Goal: Book appointment/travel/reservation

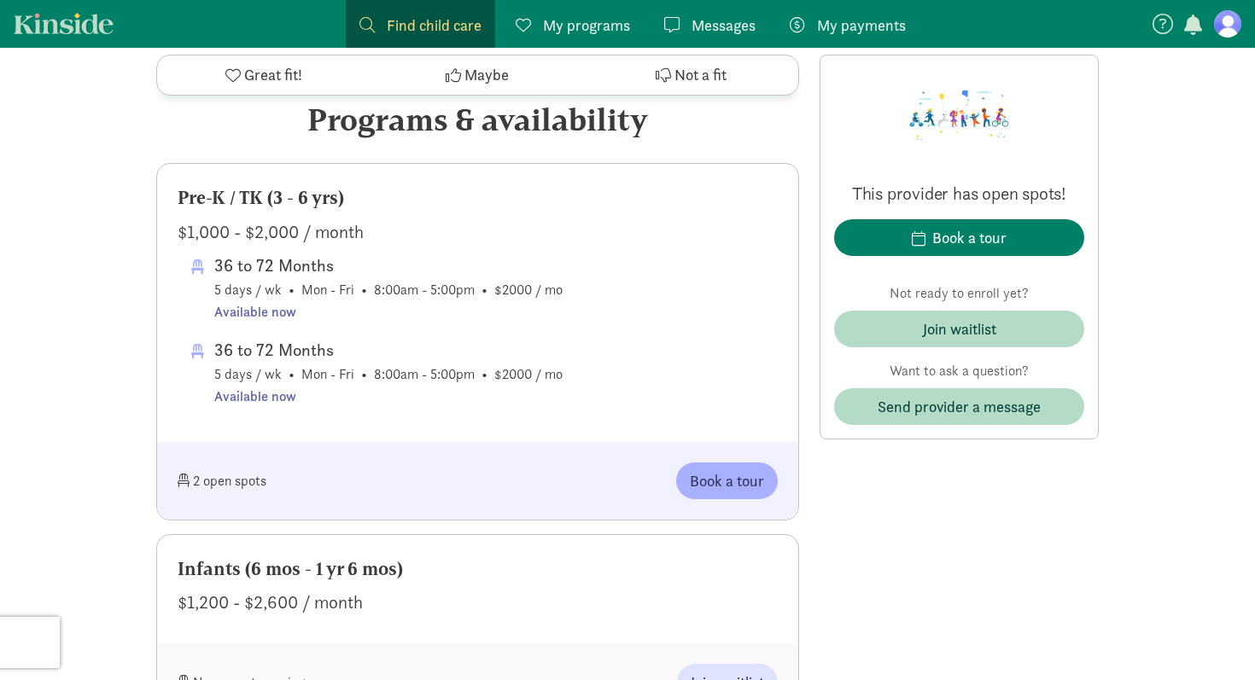
scroll to position [1154, 0]
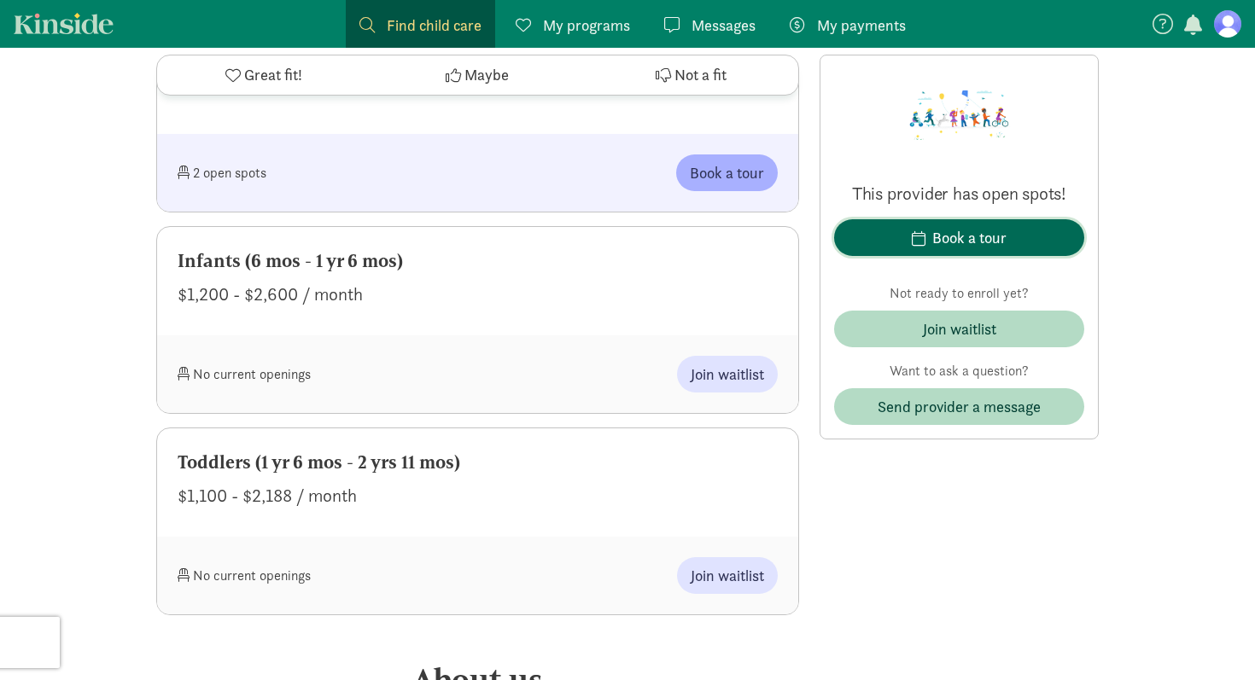
click at [1016, 231] on span "Book a tour" at bounding box center [959, 237] width 223 height 23
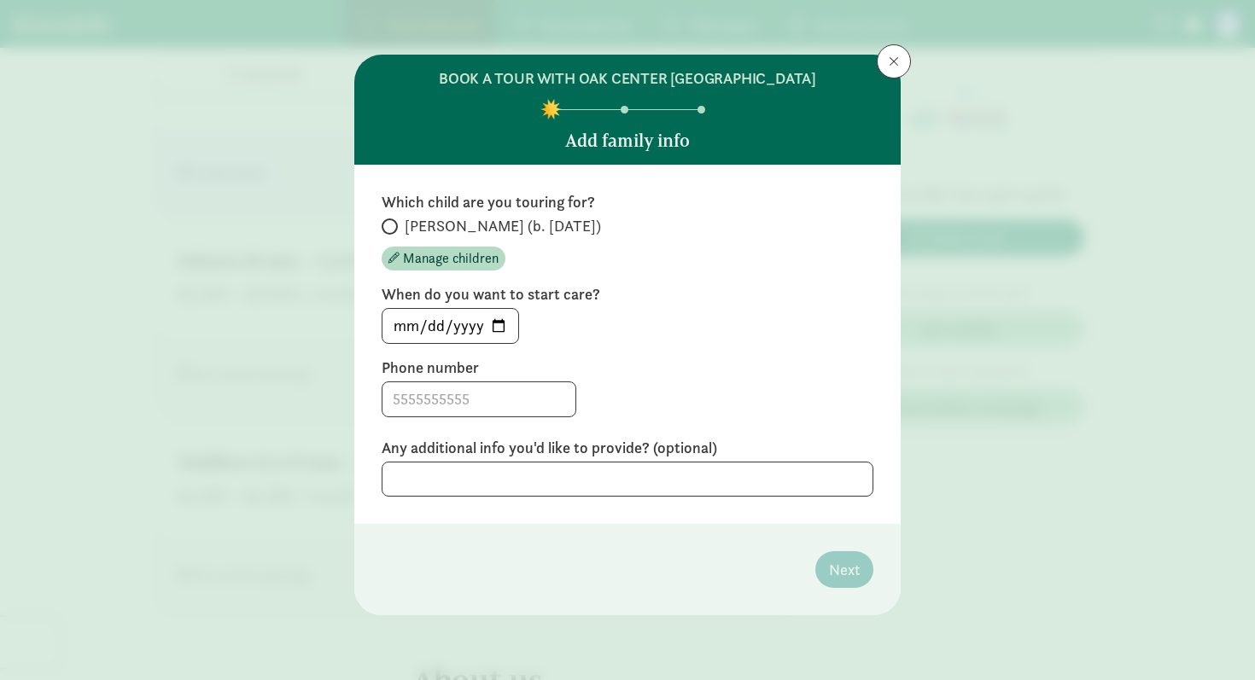
click at [421, 232] on span "Vincent (b. March 2025)" at bounding box center [503, 226] width 196 height 20
click at [393, 232] on input "Vincent (b. March 2025)" at bounding box center [387, 226] width 11 height 11
radio input "true"
click at [498, 326] on input "2025-08-19" at bounding box center [450, 326] width 136 height 34
type input "2026-06-15"
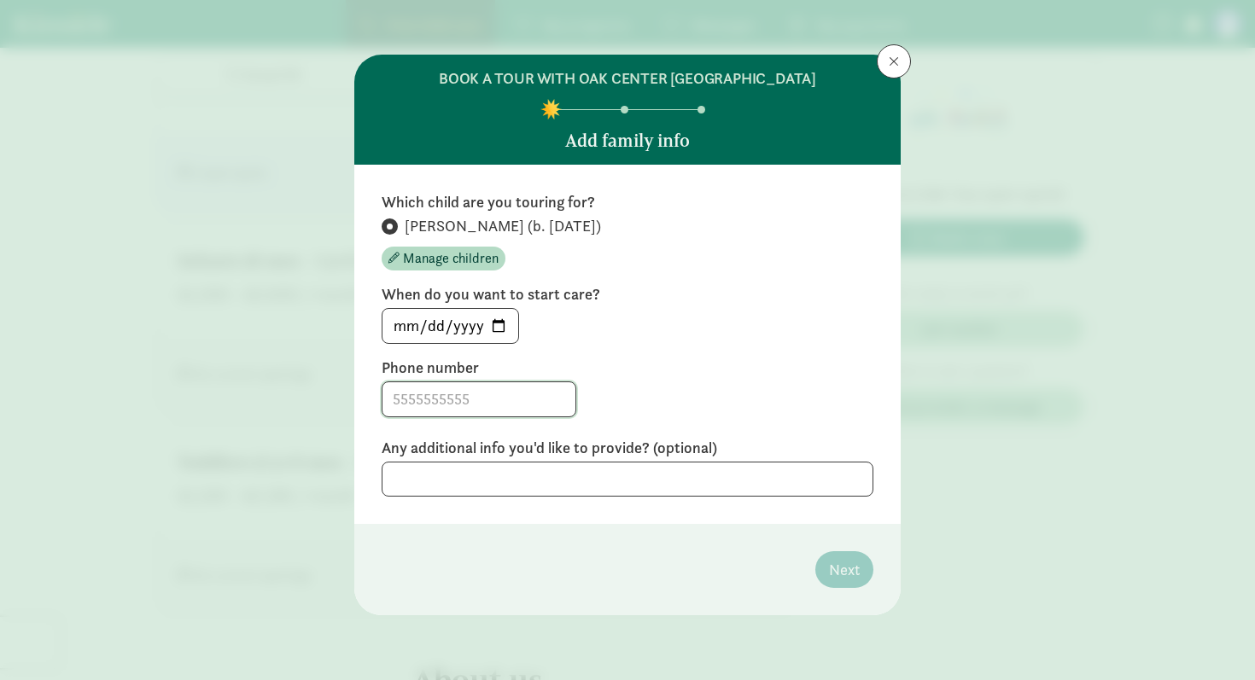
click at [502, 408] on input at bounding box center [478, 399] width 193 height 34
type input "2066870625"
click at [591, 486] on textarea at bounding box center [628, 479] width 492 height 35
click at [851, 569] on span "Next" at bounding box center [844, 569] width 31 height 23
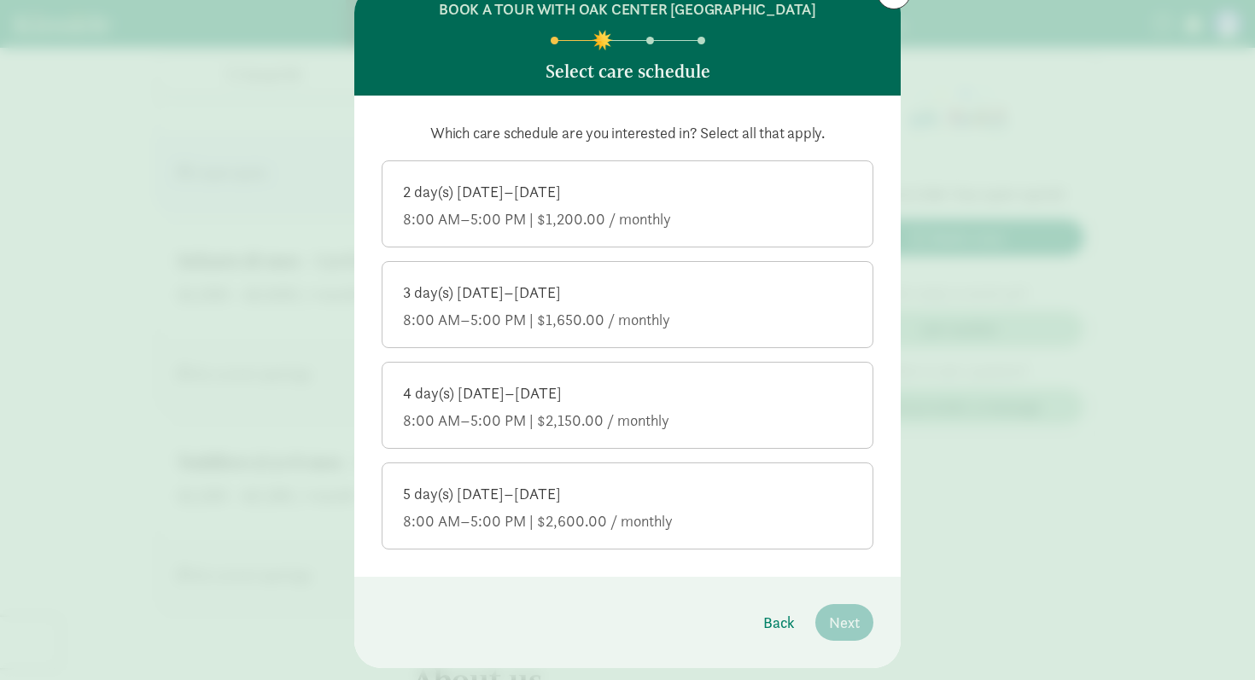
scroll to position [79, 0]
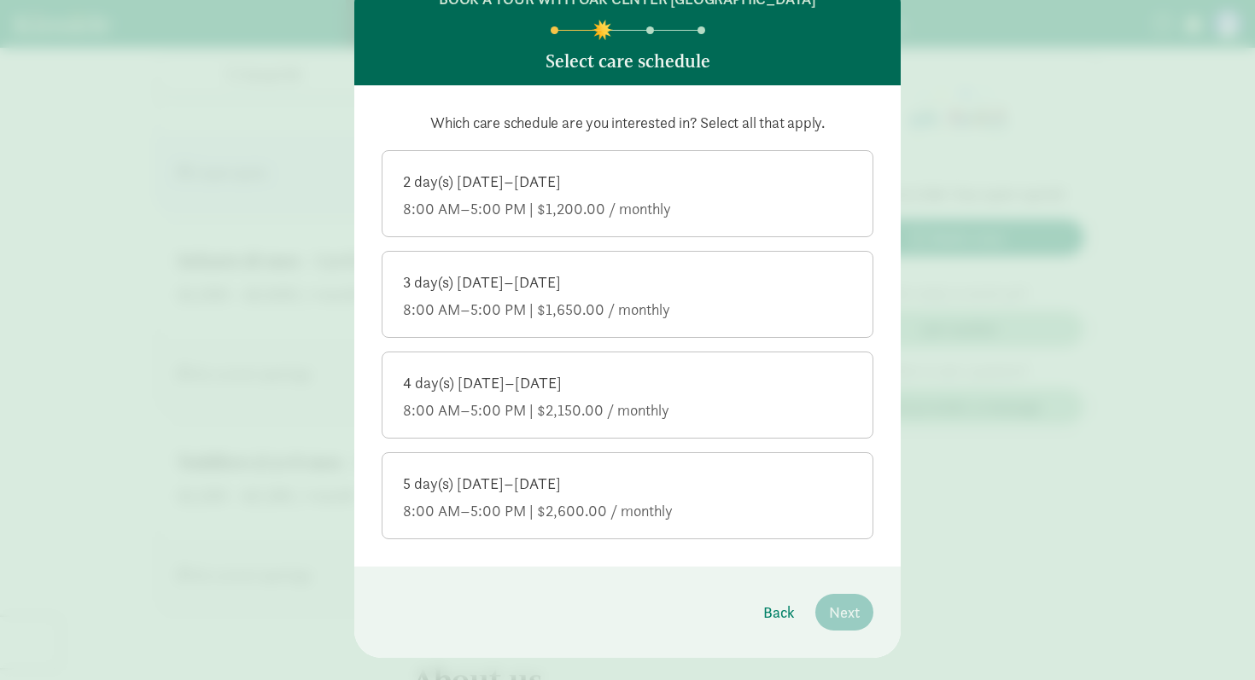
click at [687, 499] on div "5 day(s) Monday–Friday 8:00 AM–5:00 PM | $2,600.00 / monthly" at bounding box center [627, 498] width 449 height 48
click at [0, 0] on input "5 day(s) Monday–Friday 8:00 AM–5:00 PM | $2,600.00 / monthly" at bounding box center [0, 0] width 0 height 0
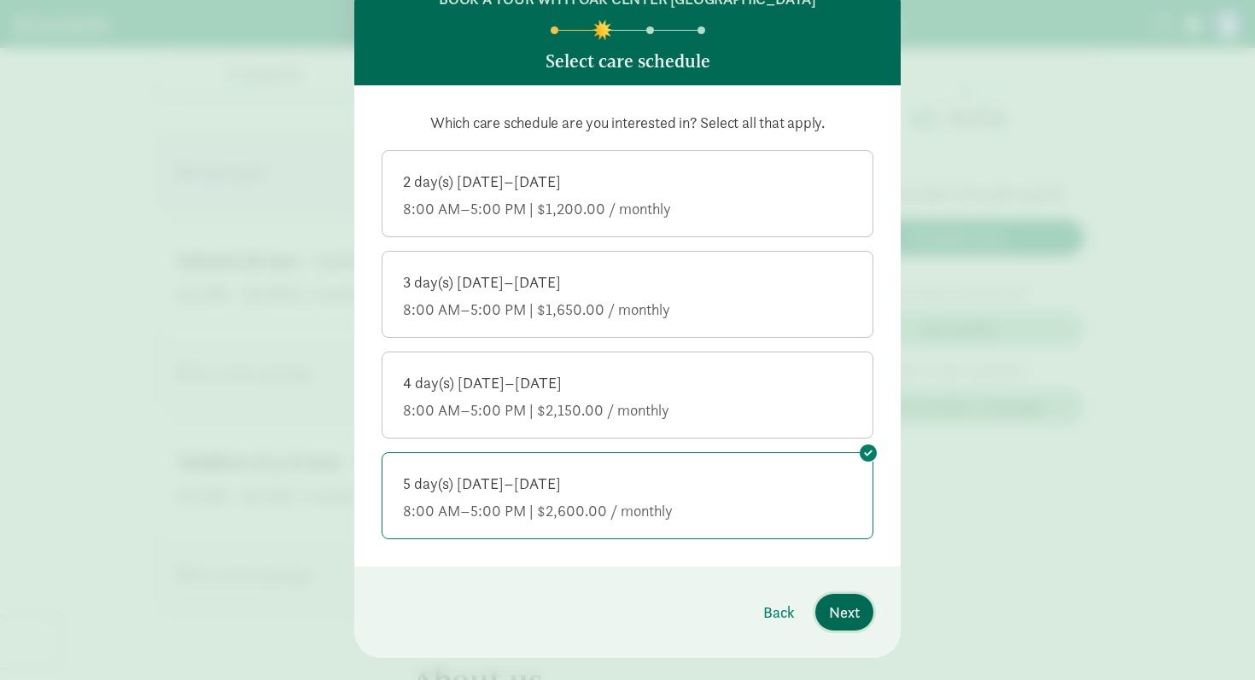
click at [840, 609] on span "Next" at bounding box center [844, 612] width 31 height 23
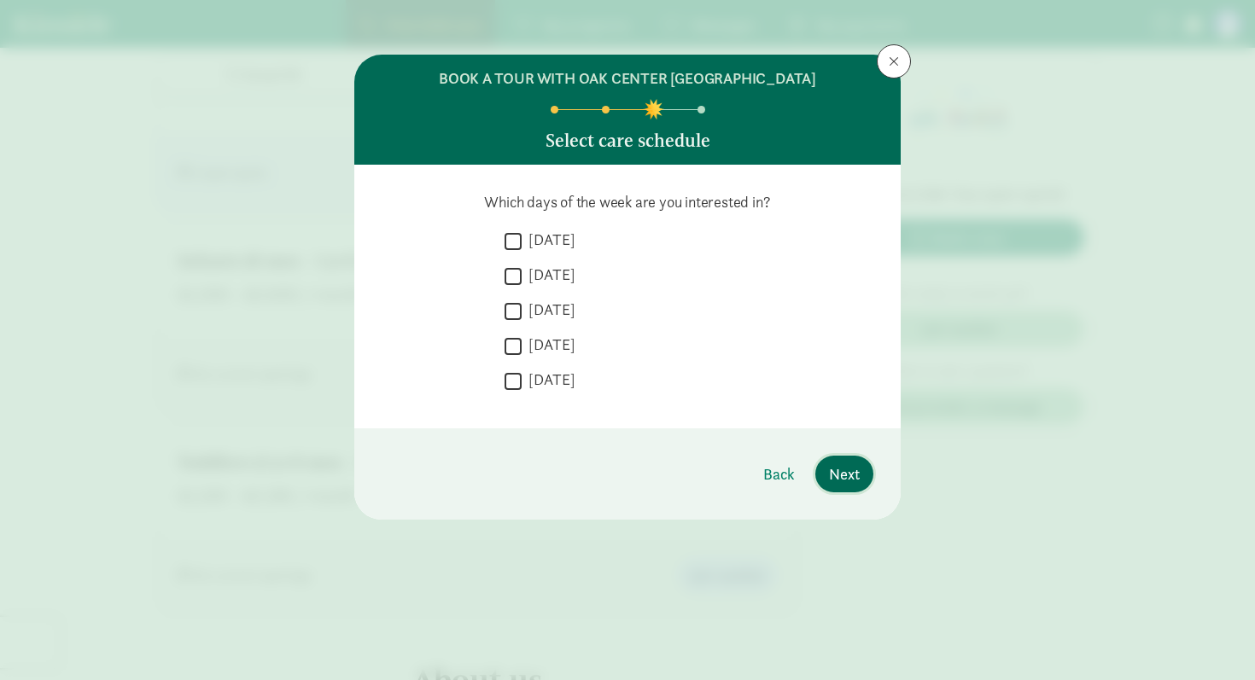
scroll to position [0, 0]
click at [545, 232] on label "Monday" at bounding box center [548, 240] width 54 height 20
click at [521, 232] on input "Monday" at bounding box center [512, 241] width 17 height 23
checkbox input "true"
click at [546, 267] on label "Tuesday" at bounding box center [548, 275] width 54 height 20
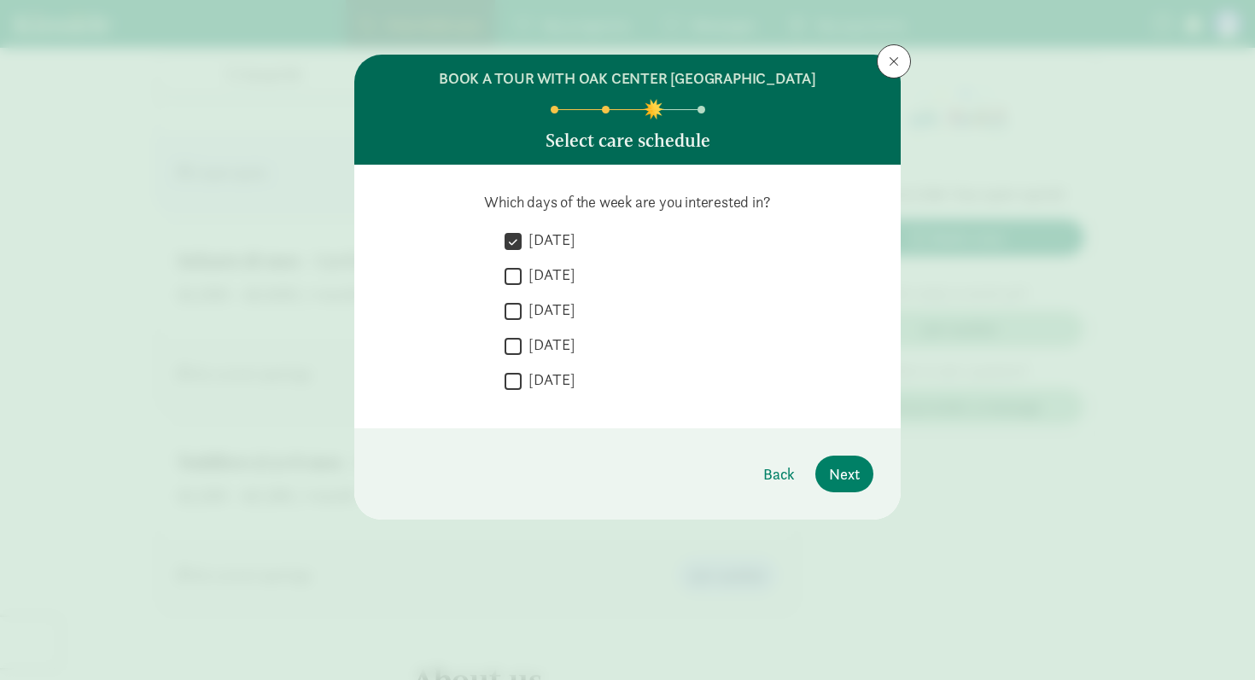
click at [521, 267] on input "Tuesday" at bounding box center [512, 276] width 17 height 23
checkbox input "true"
click at [548, 303] on label "Wednesday" at bounding box center [548, 310] width 54 height 20
click at [521, 303] on input "Wednesday" at bounding box center [512, 311] width 17 height 23
checkbox input "true"
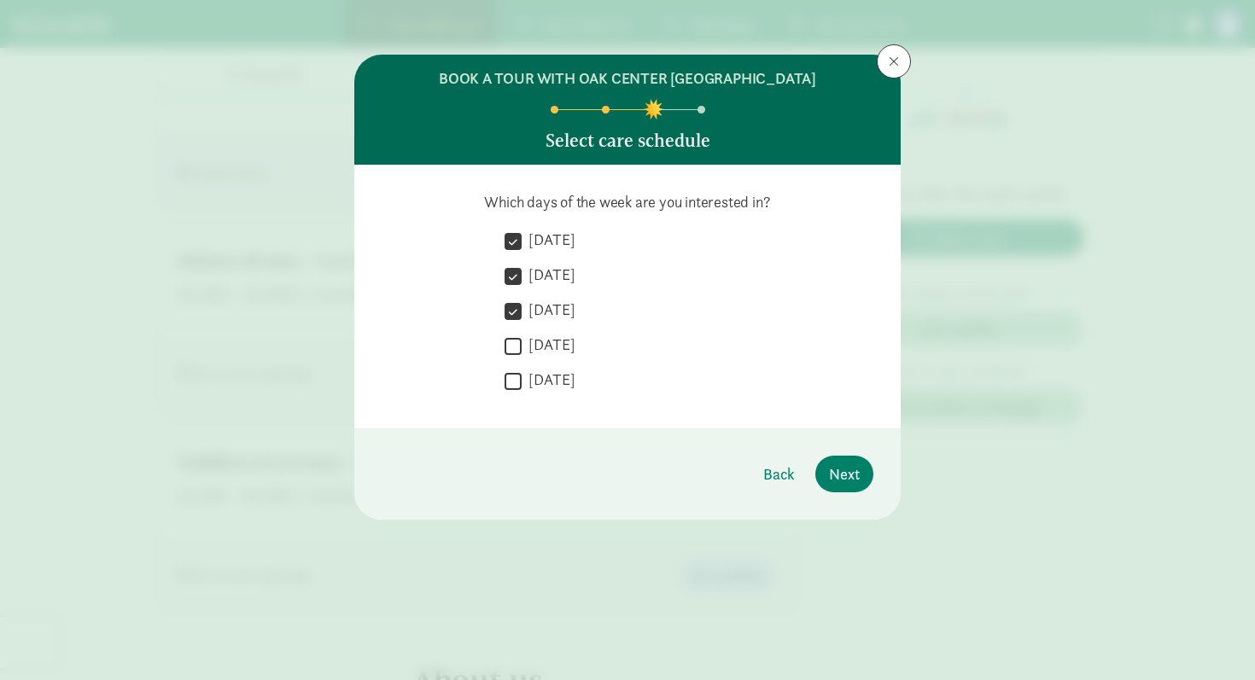
click at [546, 340] on label "Thursday" at bounding box center [548, 345] width 54 height 20
click at [521, 340] on input "Thursday" at bounding box center [512, 346] width 17 height 23
checkbox input "true"
click at [542, 389] on label "Friday" at bounding box center [548, 380] width 54 height 20
click at [521, 389] on input "Friday" at bounding box center [512, 381] width 17 height 23
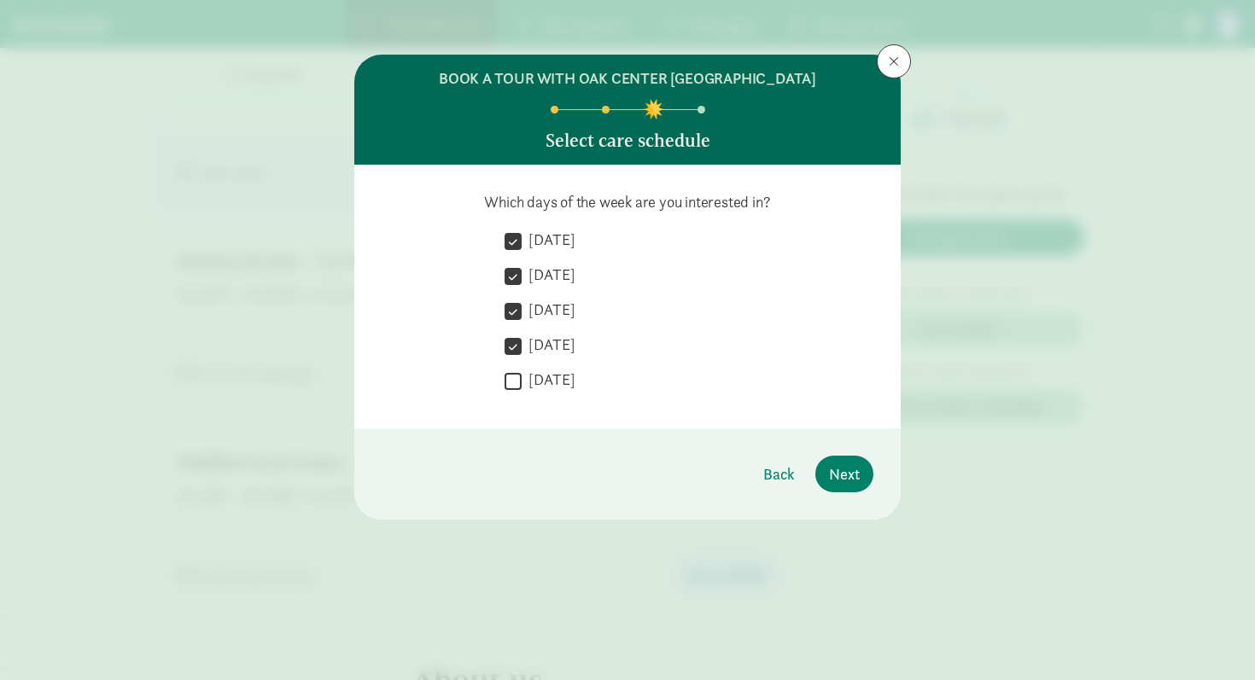
checkbox input "true"
click at [863, 469] on button "Next" at bounding box center [844, 474] width 58 height 37
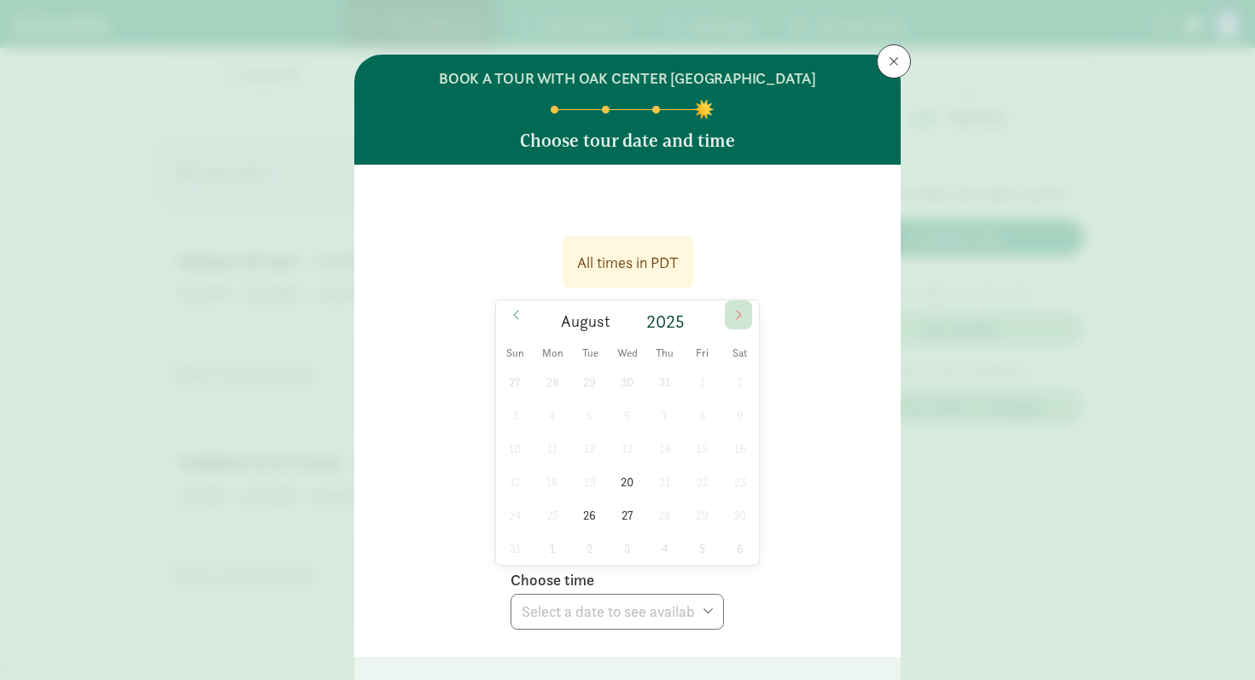
click at [741, 317] on icon at bounding box center [738, 315] width 10 height 12
click at [628, 416] on span "10" at bounding box center [626, 415] width 33 height 33
click at [655, 620] on select "Choose time 04:00 PM" at bounding box center [616, 612] width 213 height 36
select select "2025-09-10T16:00:00.000-07:00"
click at [510, 594] on select "Choose time 04:00 PM" at bounding box center [616, 612] width 213 height 36
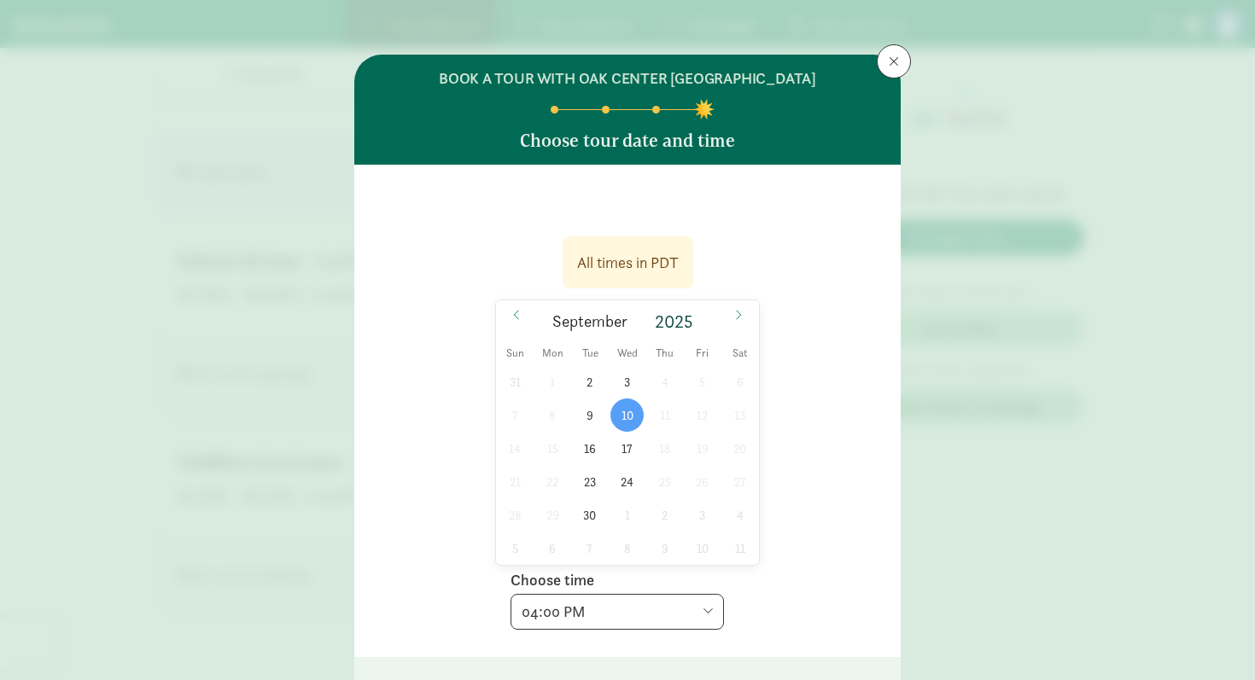
scroll to position [123, 0]
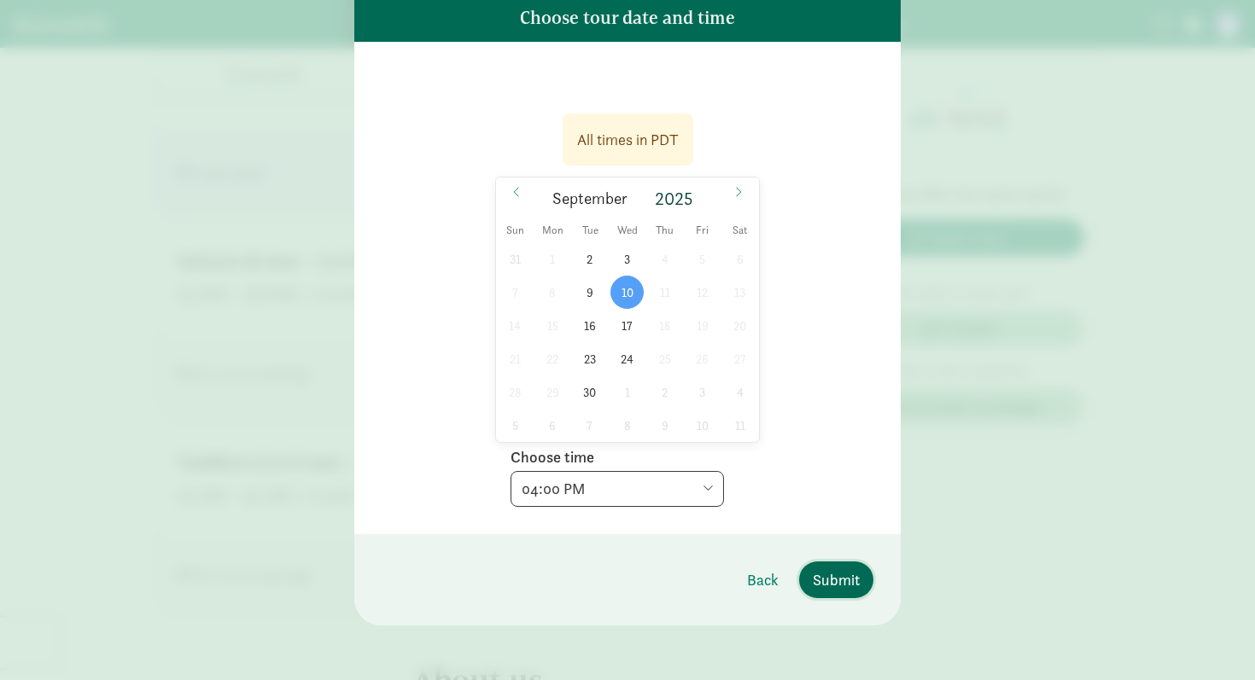
click at [857, 588] on span "Submit" at bounding box center [836, 579] width 47 height 23
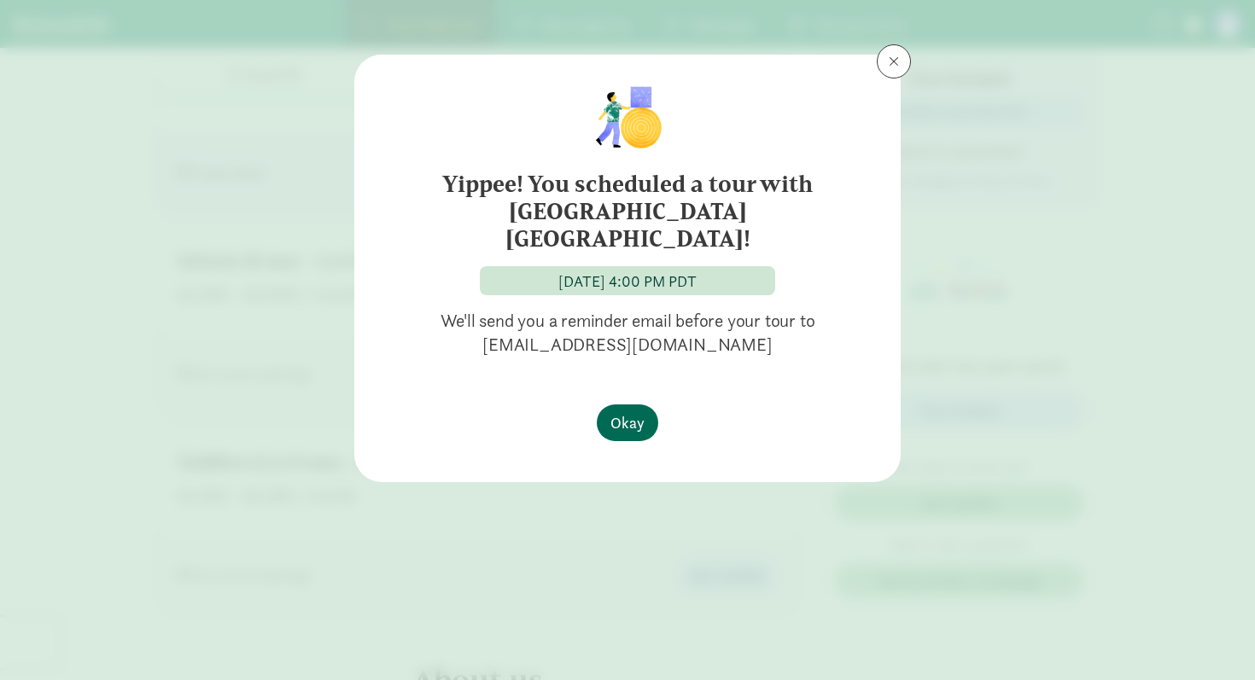
scroll to position [0, 0]
click at [650, 405] on button "Okay" at bounding box center [627, 423] width 61 height 37
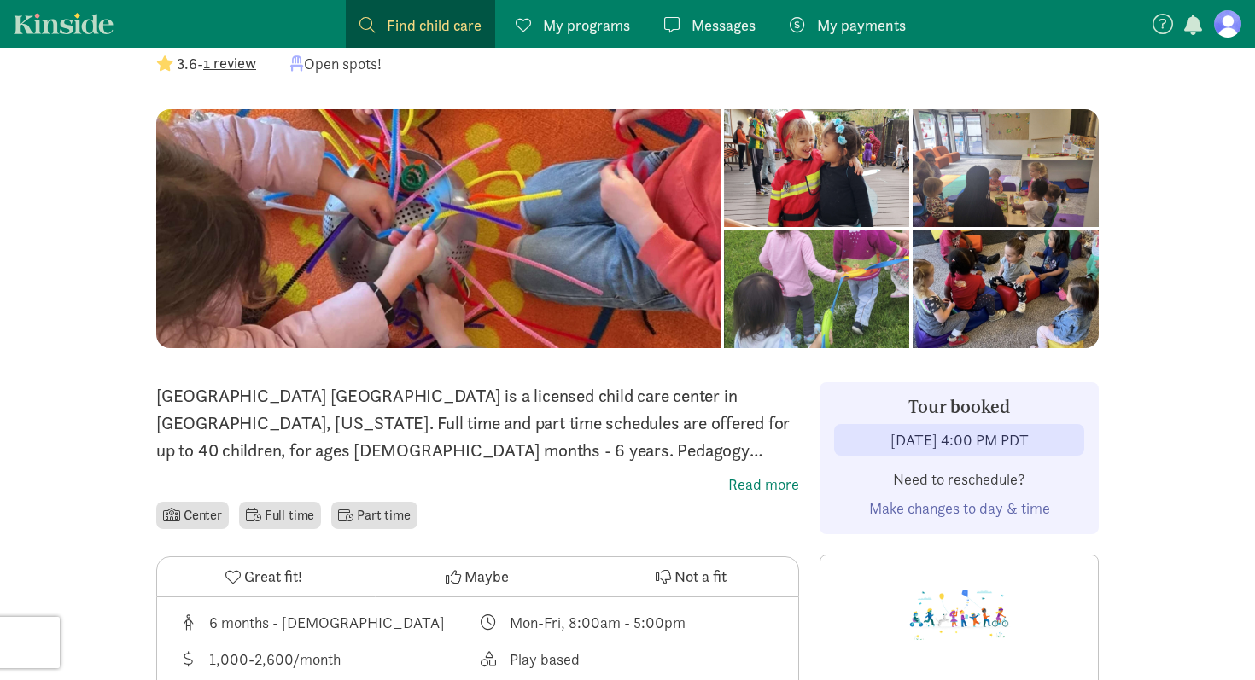
scroll to position [101, 0]
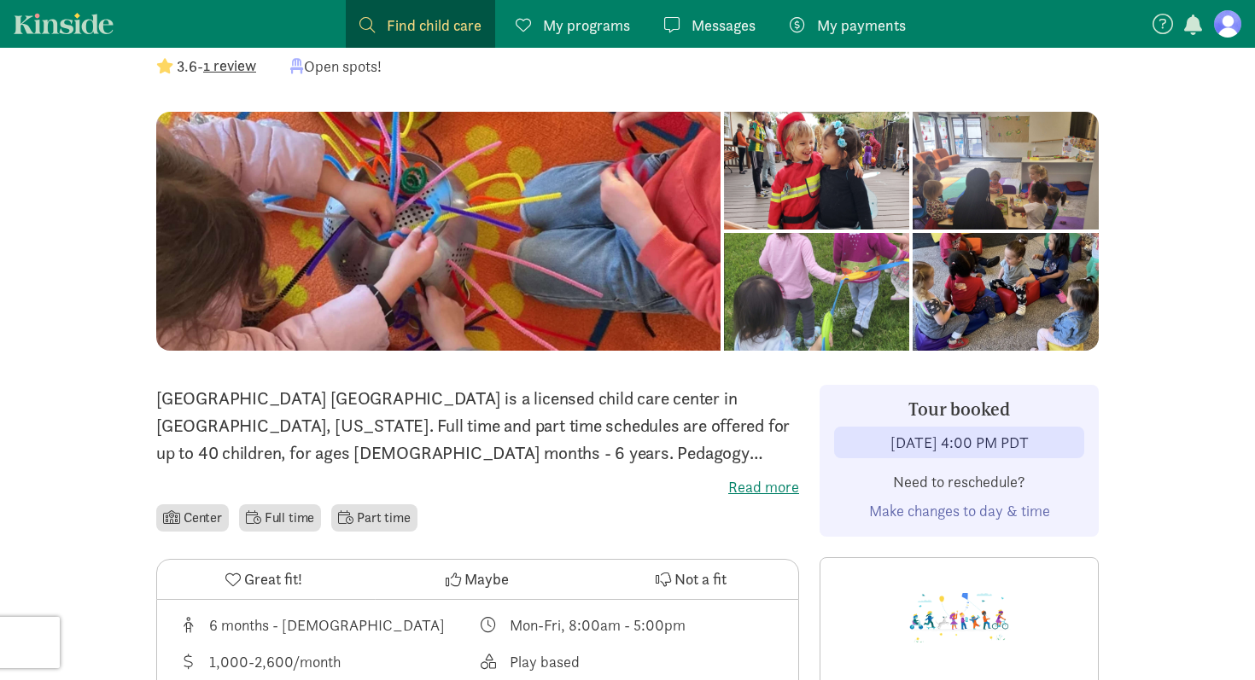
click at [724, 183] on div at bounding box center [817, 171] width 186 height 118
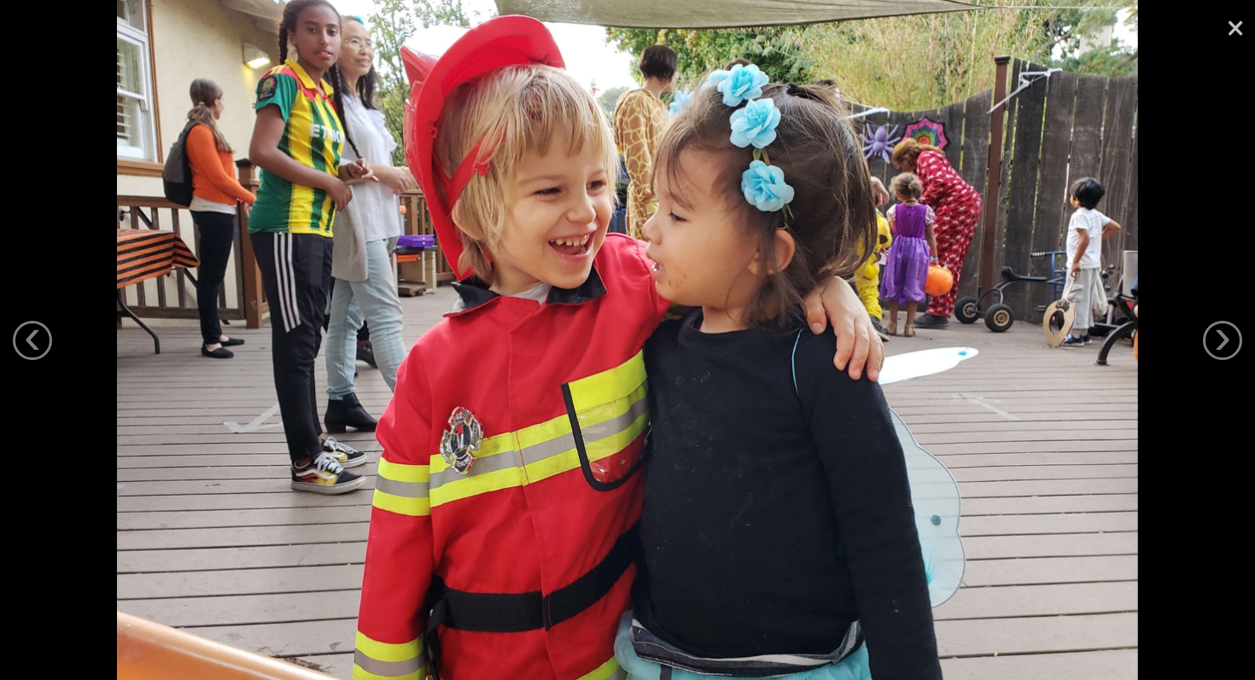
click at [1236, 28] on link "×" at bounding box center [1234, 25] width 39 height 51
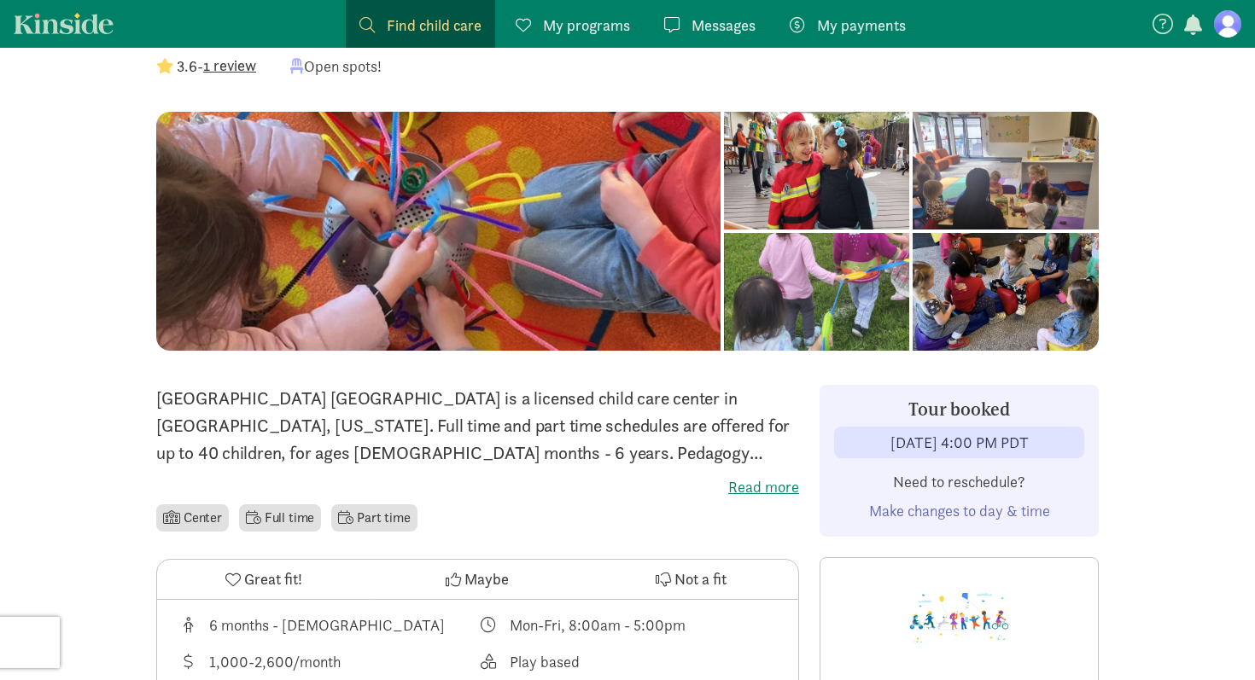
click at [753, 485] on label "Read more" at bounding box center [477, 487] width 643 height 20
click at [0, 0] on input "Read more" at bounding box center [0, 0] width 0 height 0
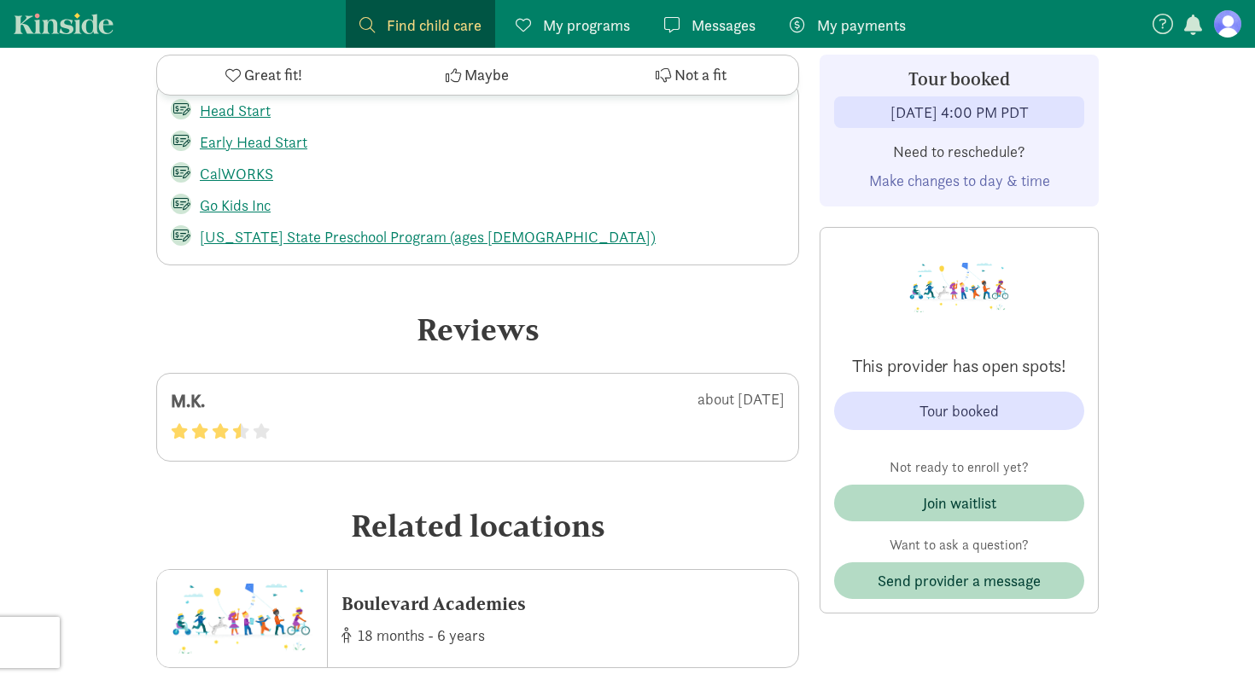
scroll to position [3070, 0]
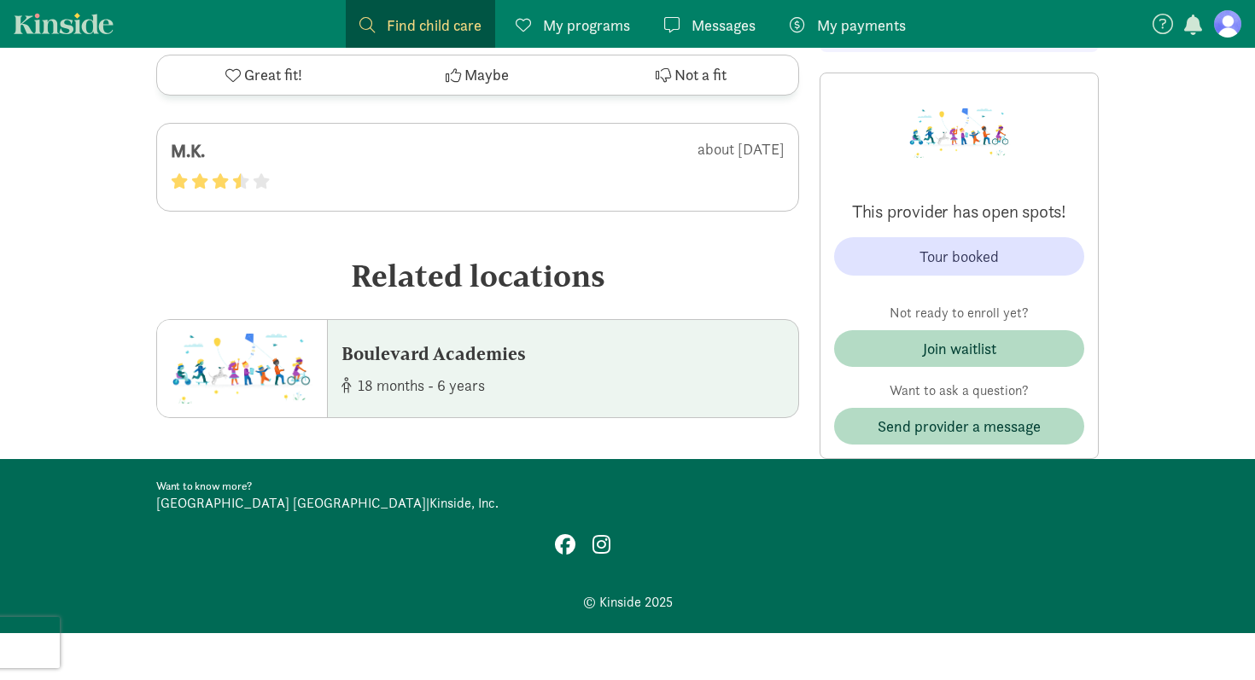
click at [418, 357] on div "Boulevard Academies" at bounding box center [433, 354] width 184 height 27
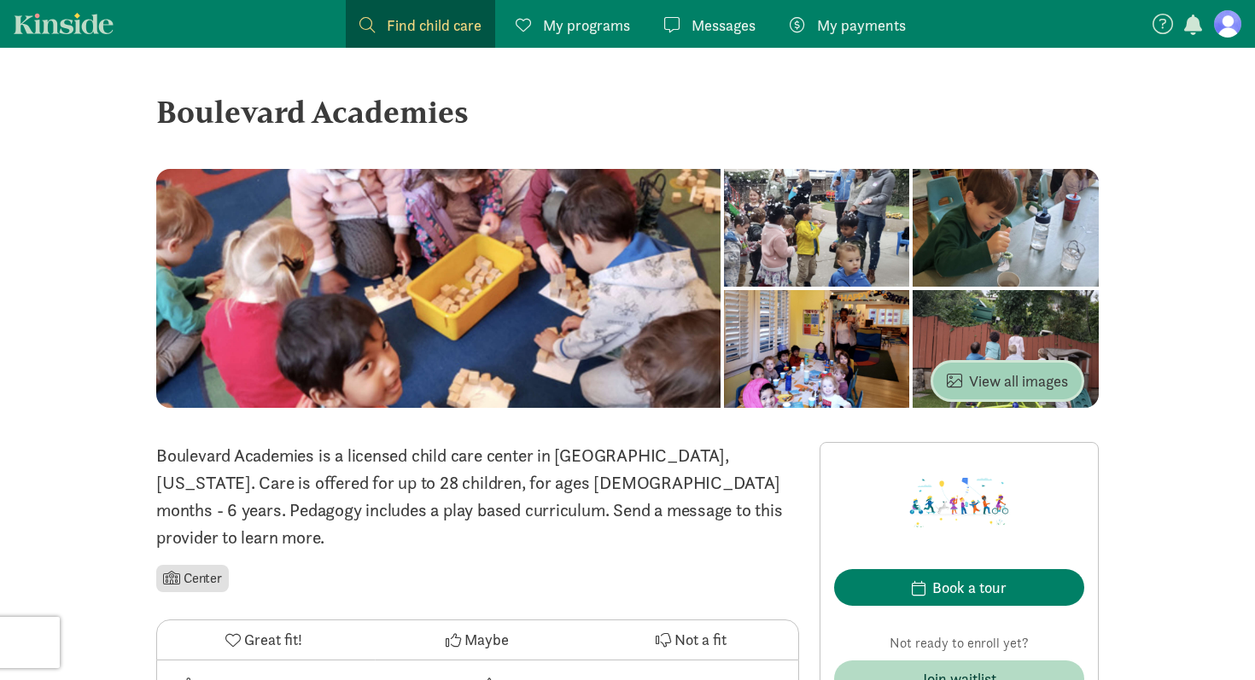
click at [991, 377] on span "View all images" at bounding box center [1007, 381] width 121 height 23
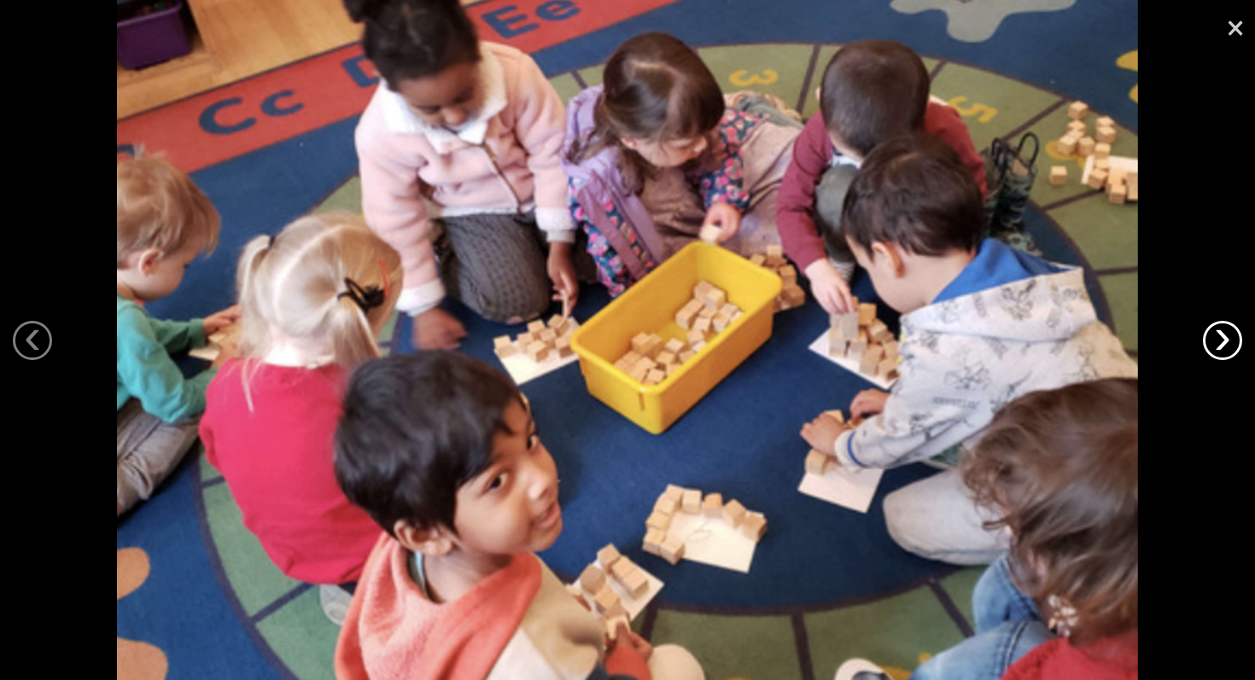
click at [1231, 341] on link "›" at bounding box center [1222, 340] width 39 height 39
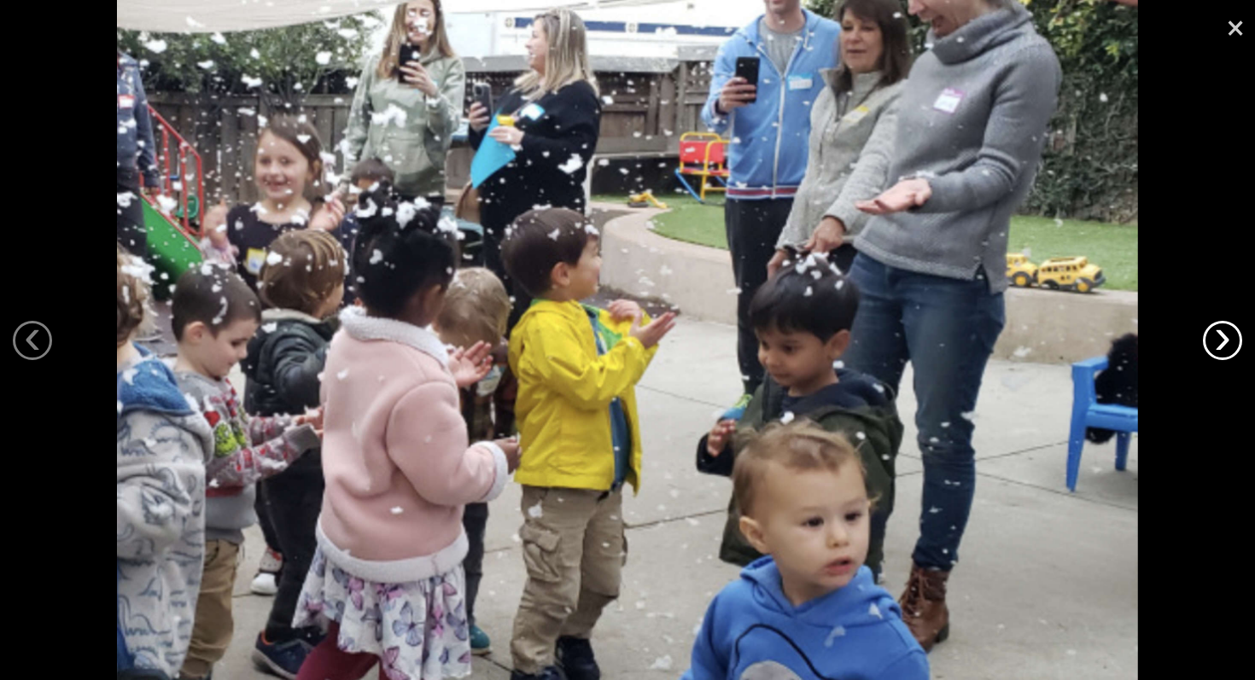
click at [1231, 341] on link "›" at bounding box center [1222, 340] width 39 height 39
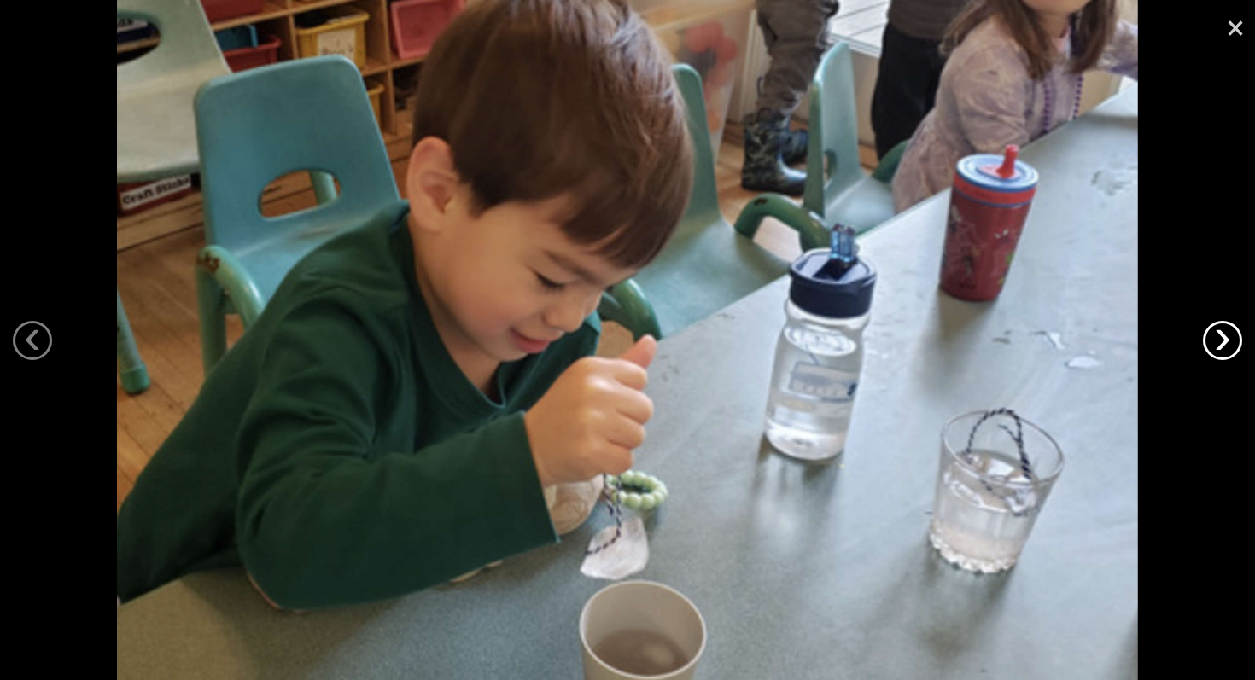
click at [1231, 341] on link "›" at bounding box center [1222, 340] width 39 height 39
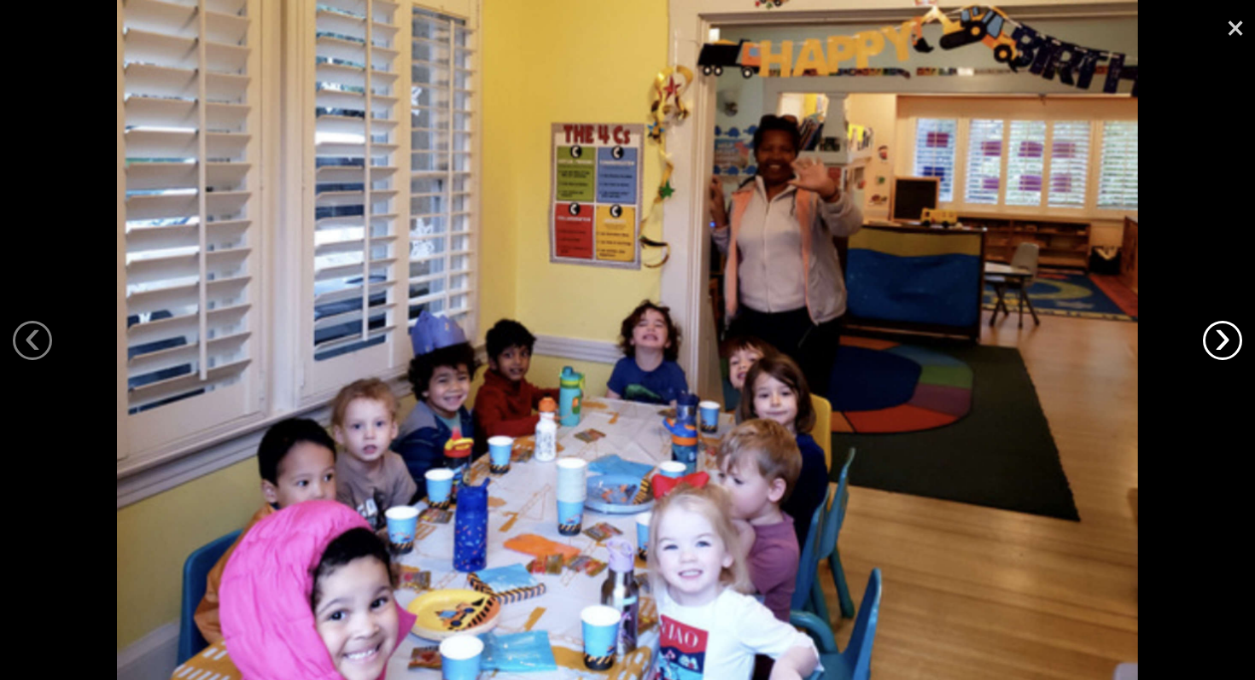
click at [1231, 341] on link "›" at bounding box center [1222, 340] width 39 height 39
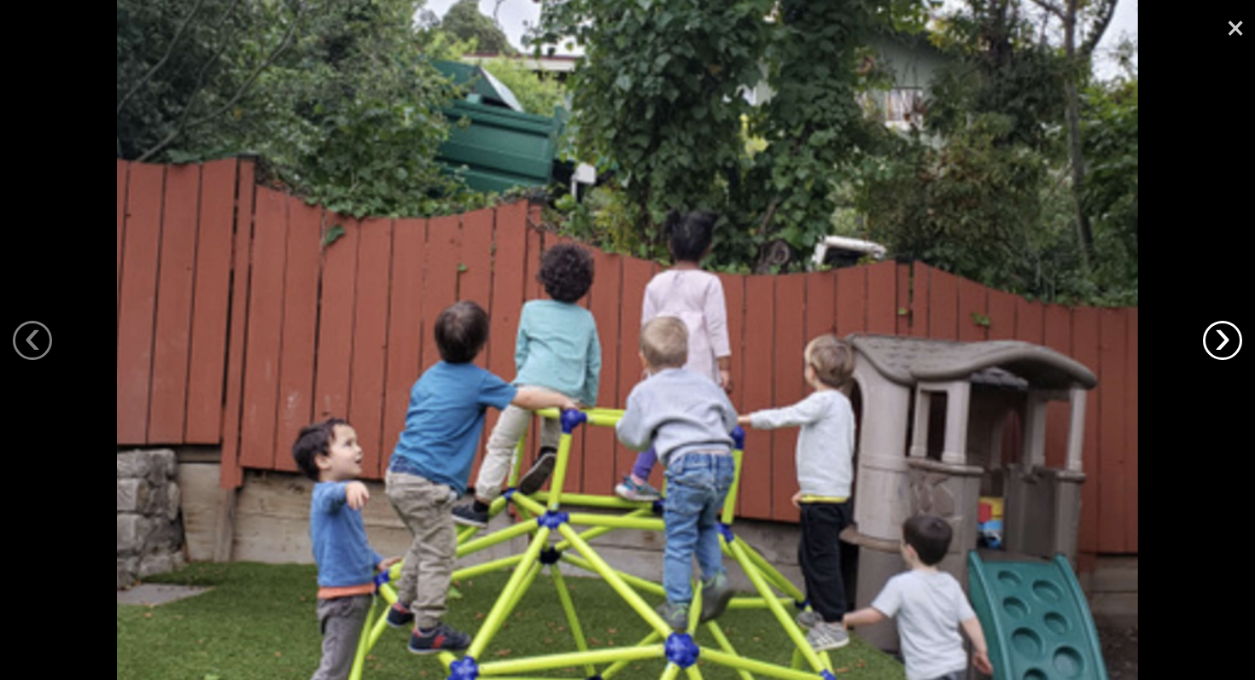
click at [1231, 341] on link "›" at bounding box center [1222, 340] width 39 height 39
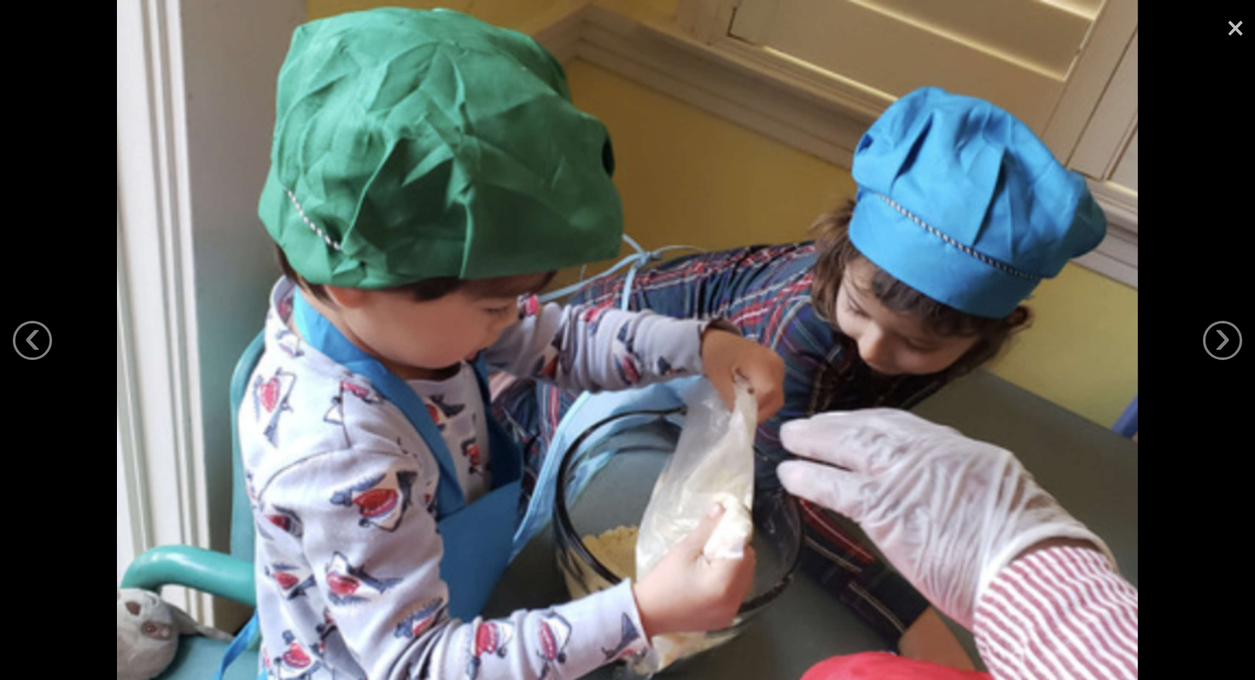
click at [1241, 36] on link "×" at bounding box center [1234, 25] width 39 height 51
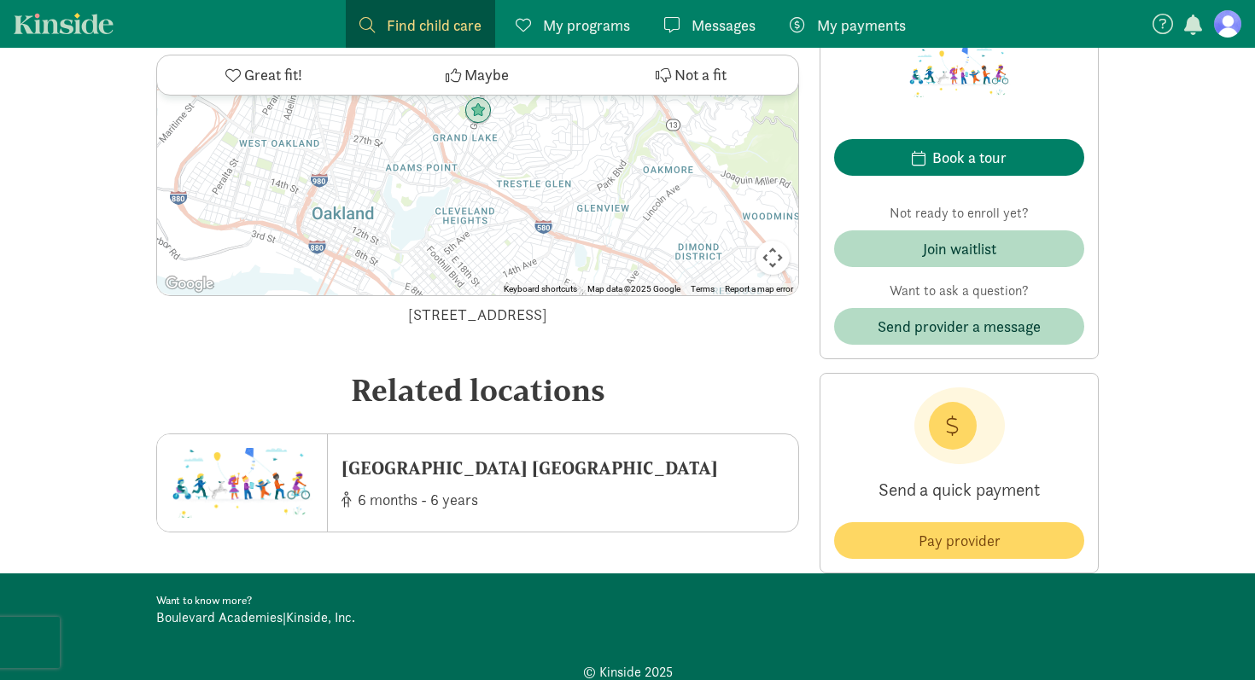
scroll to position [2368, 0]
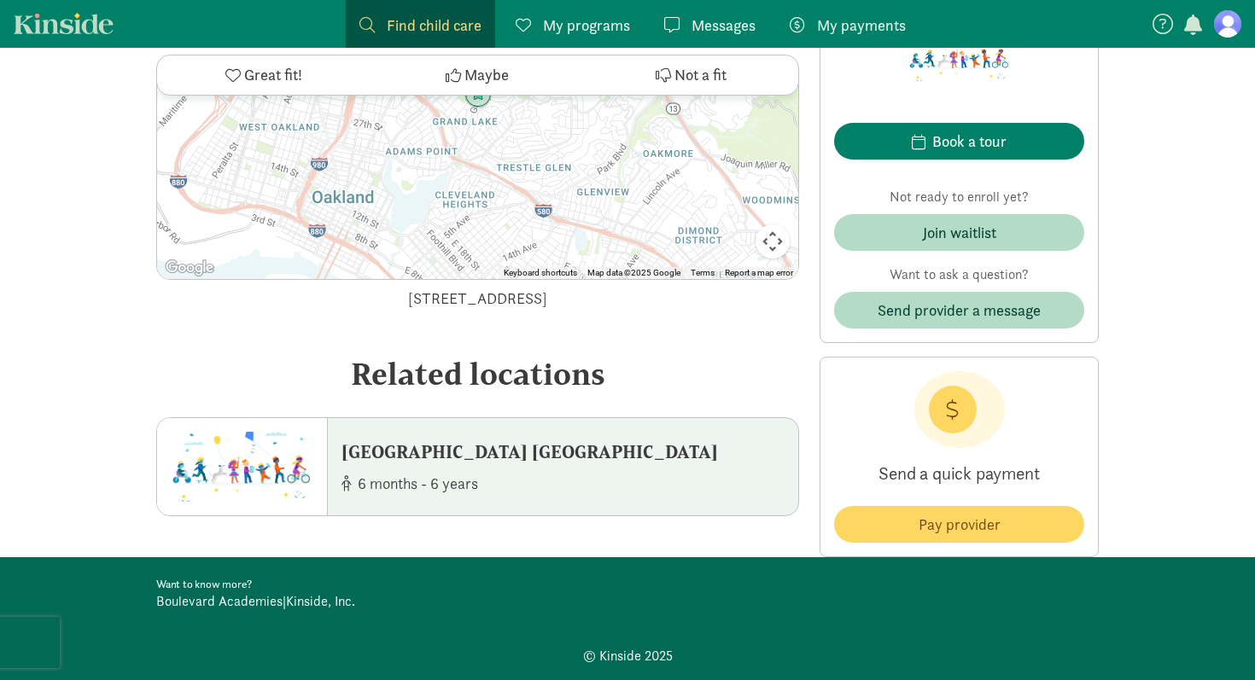
click at [563, 438] on div "[GEOGRAPHIC_DATA] [GEOGRAPHIC_DATA]" at bounding box center [529, 451] width 376 height 27
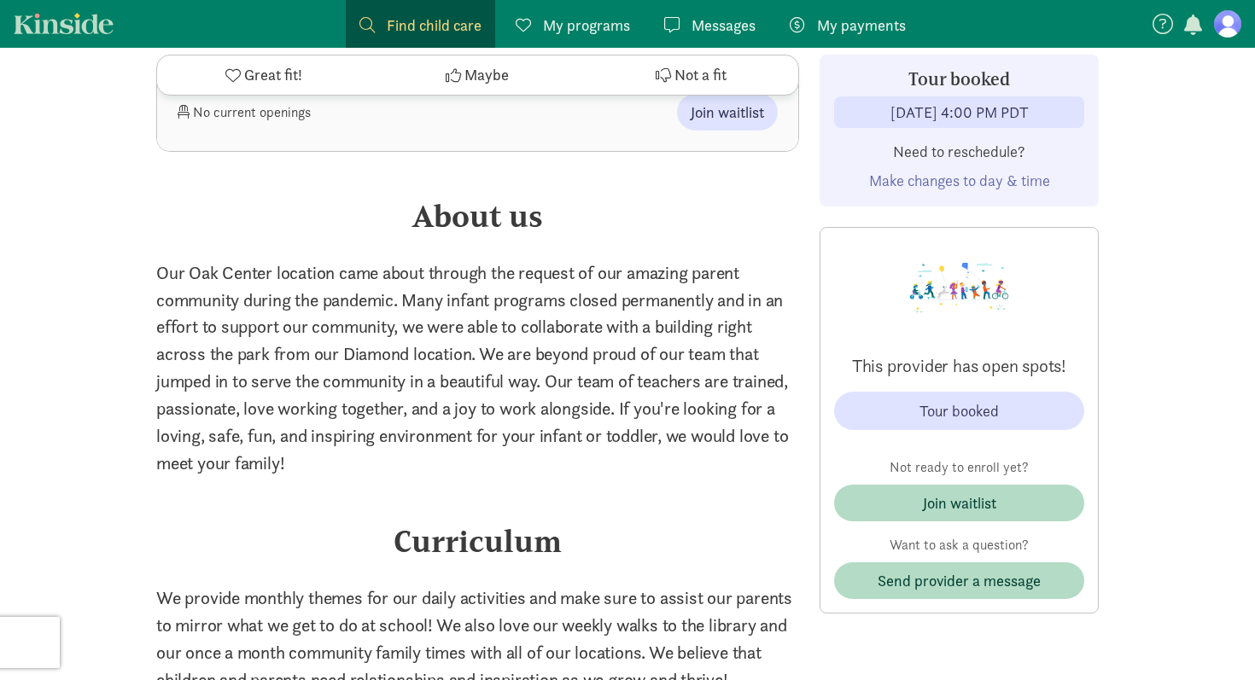
scroll to position [804, 0]
